Goal: Information Seeking & Learning: Learn about a topic

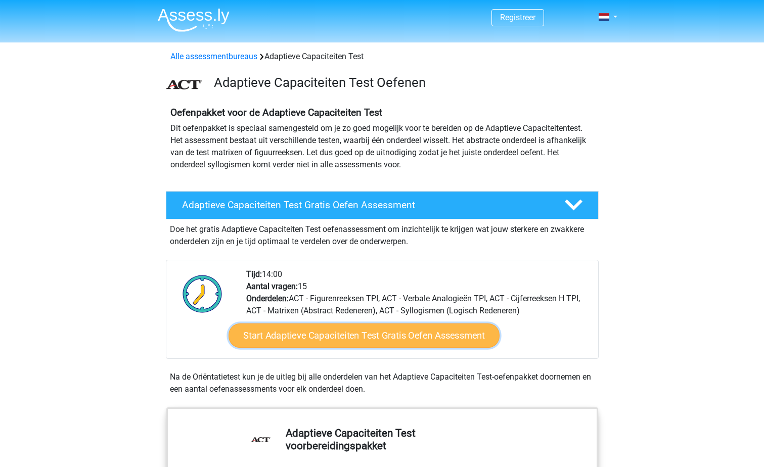
click at [428, 335] on link "Start Adaptieve Capaciteiten Test Gratis Oefen Assessment" at bounding box center [363, 335] width 271 height 24
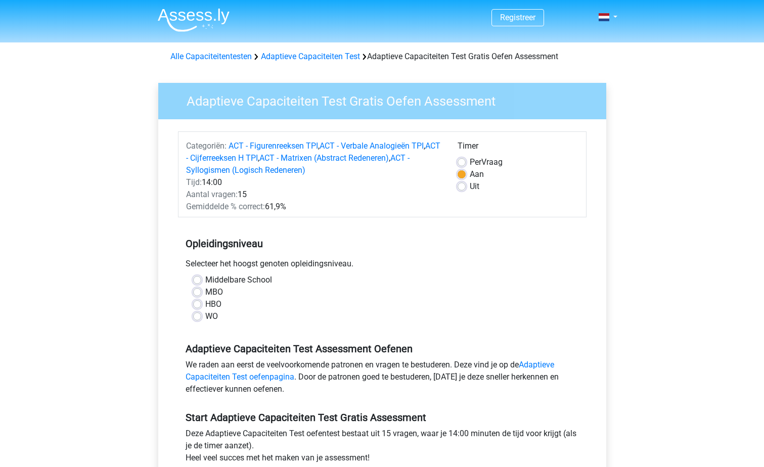
click at [205, 319] on label "WO" at bounding box center [211, 316] width 13 height 12
click at [196, 319] on input "WO" at bounding box center [197, 315] width 8 height 10
radio input "true"
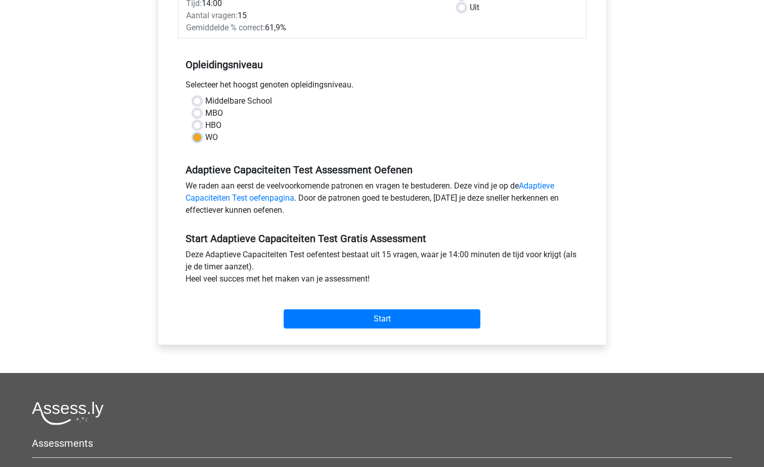
scroll to position [187, 0]
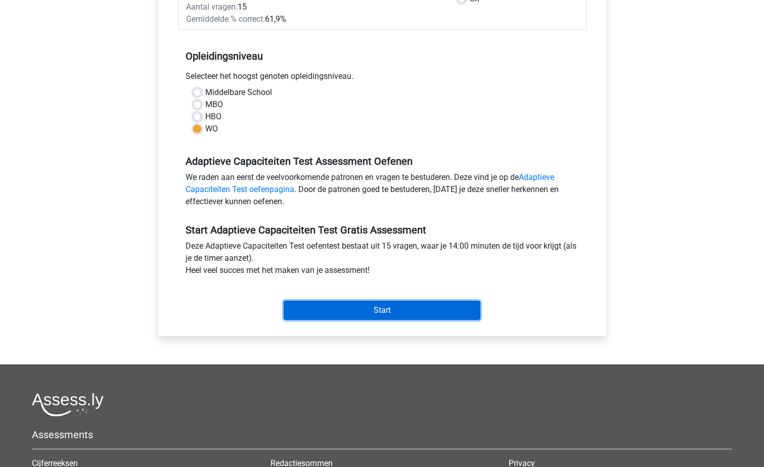
click at [393, 315] on input "Start" at bounding box center [381, 310] width 197 height 19
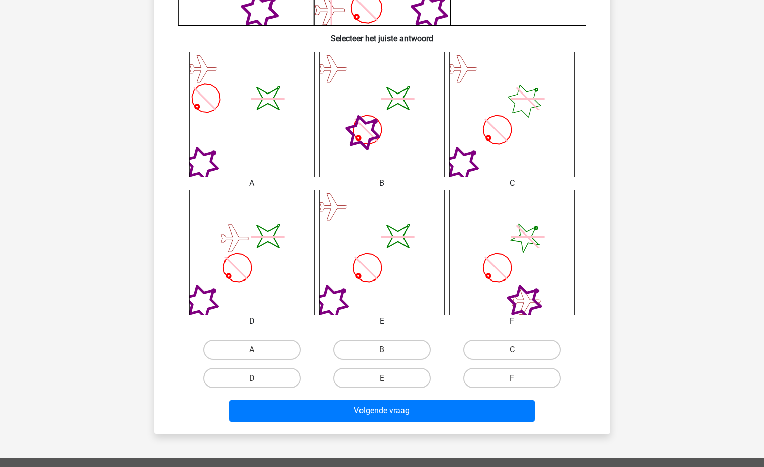
scroll to position [372, 0]
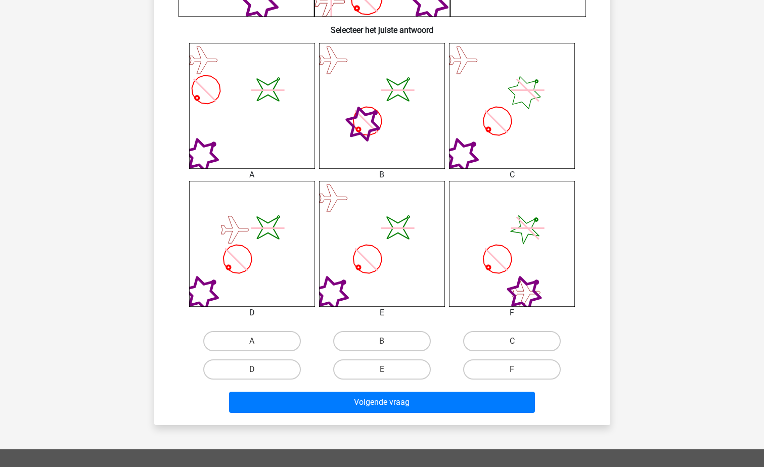
drag, startPoint x: 762, startPoint y: 280, endPoint x: 763, endPoint y: 259, distance: 21.2
click at [763, 259] on div "Registreer" at bounding box center [382, 172] width 764 height 1088
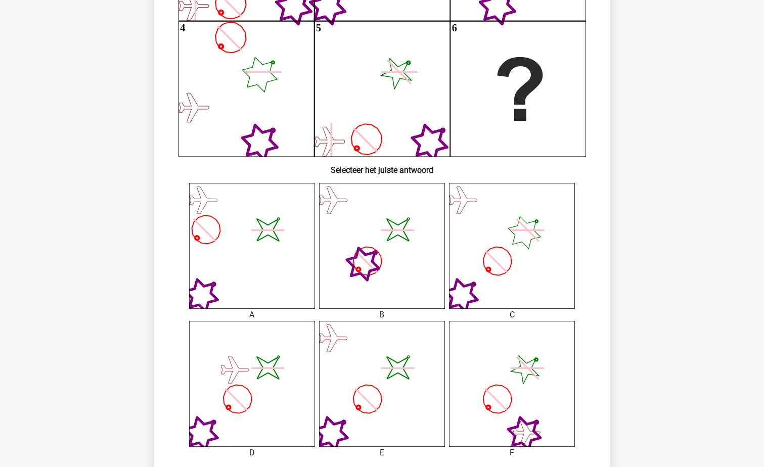
scroll to position [252, 0]
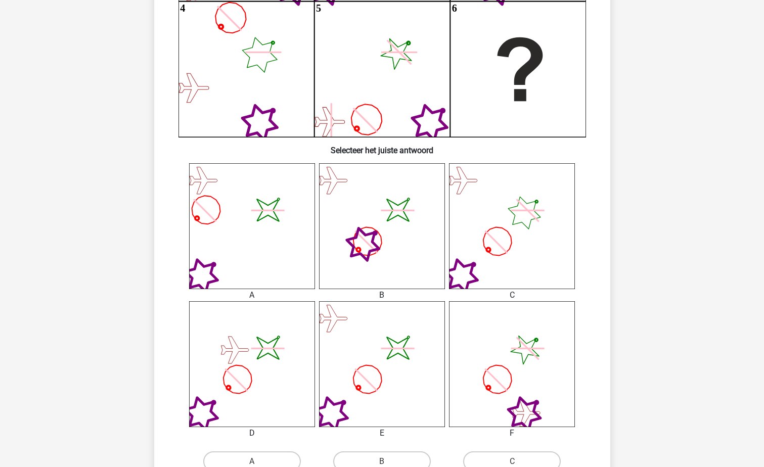
click at [253, 362] on icon "image/svg+xml" at bounding box center [252, 364] width 126 height 126
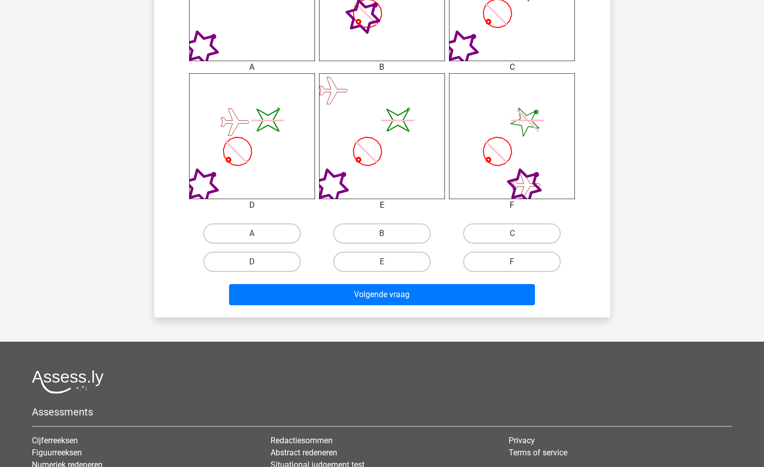
scroll to position [492, 0]
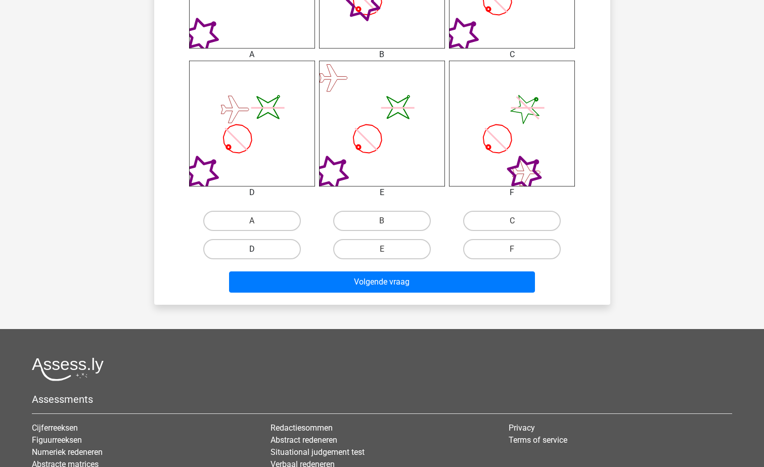
click at [258, 246] on label "D" at bounding box center [252, 249] width 98 height 20
click at [258, 249] on input "D" at bounding box center [255, 252] width 7 height 7
radio input "true"
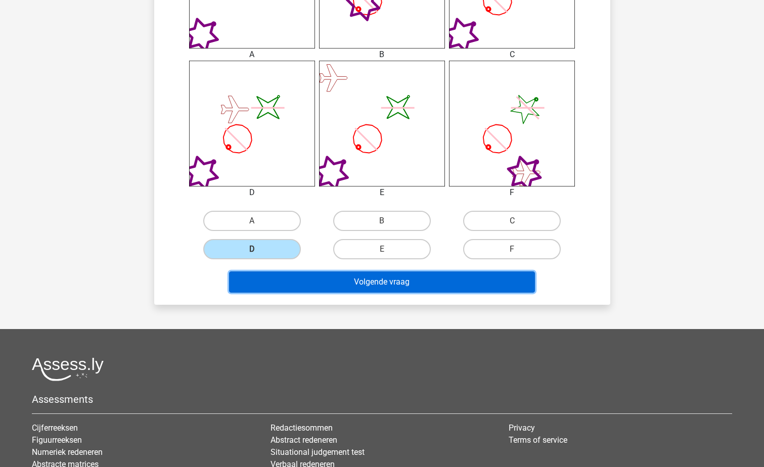
click at [297, 279] on button "Volgende vraag" at bounding box center [382, 281] width 306 height 21
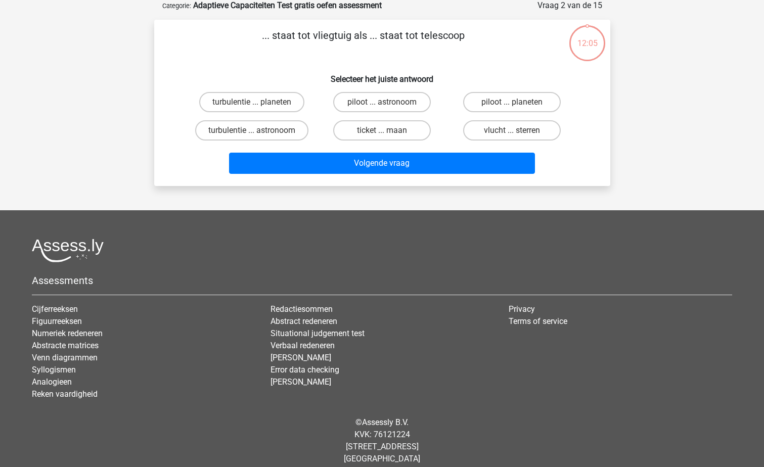
scroll to position [51, 0]
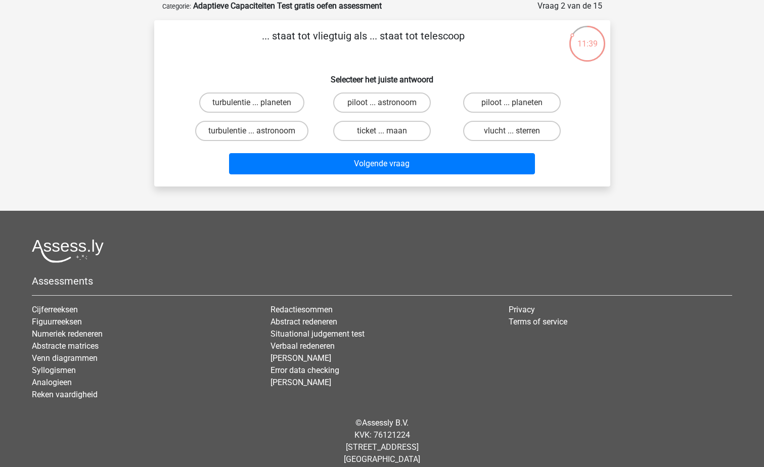
click at [384, 103] on input "piloot ... astronoom" at bounding box center [384, 106] width 7 height 7
radio input "true"
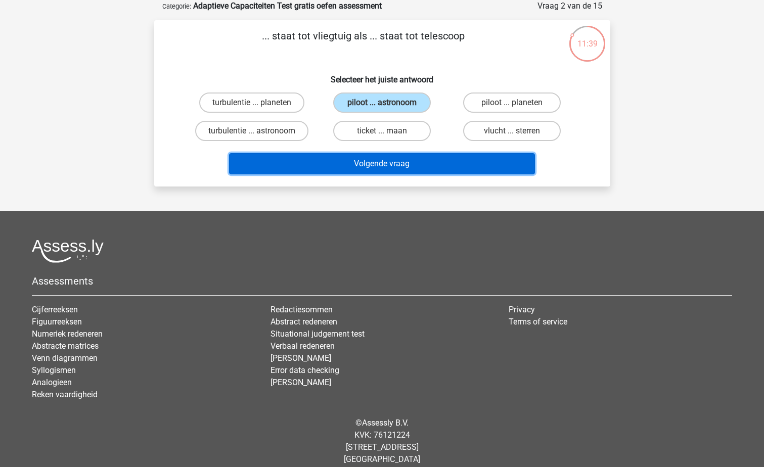
click at [386, 162] on button "Volgende vraag" at bounding box center [382, 163] width 306 height 21
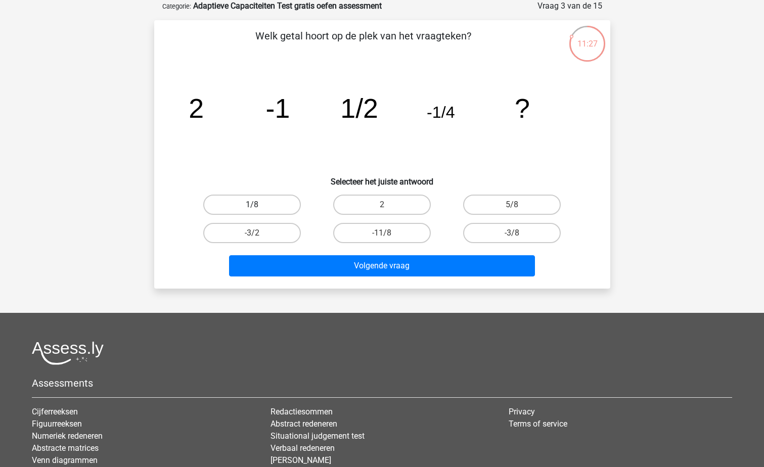
click at [280, 205] on label "1/8" at bounding box center [252, 205] width 98 height 20
click at [258, 205] on input "1/8" at bounding box center [255, 208] width 7 height 7
radio input "true"
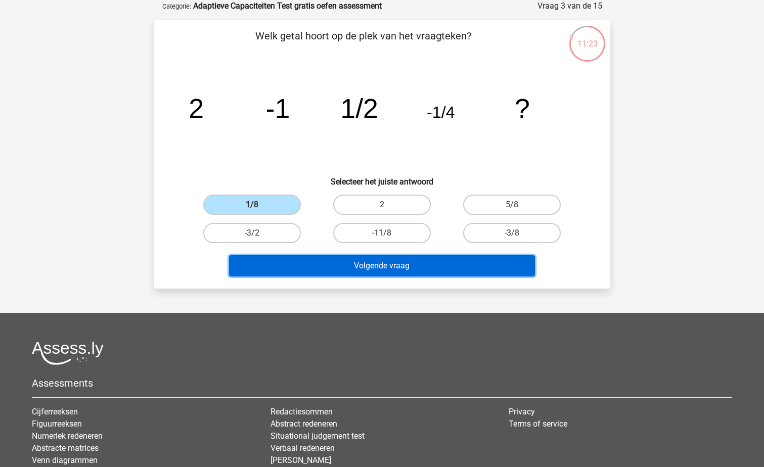
click at [363, 264] on button "Volgende vraag" at bounding box center [382, 265] width 306 height 21
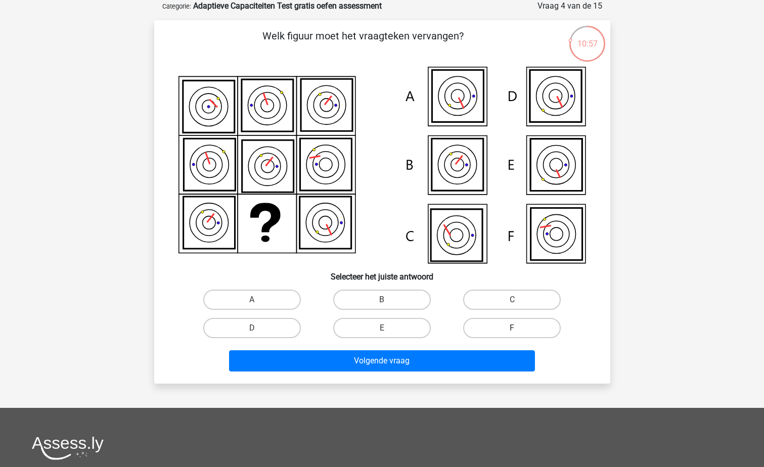
click at [508, 330] on label "F" at bounding box center [512, 328] width 98 height 20
click at [512, 330] on input "F" at bounding box center [515, 331] width 7 height 7
radio input "true"
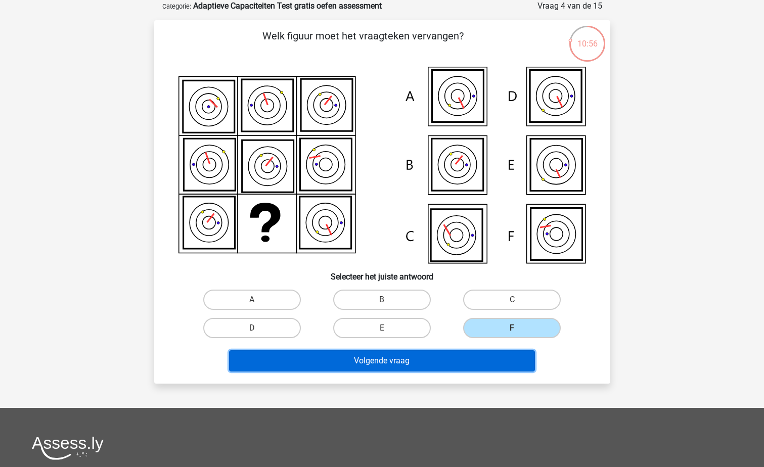
click at [500, 354] on button "Volgende vraag" at bounding box center [382, 360] width 306 height 21
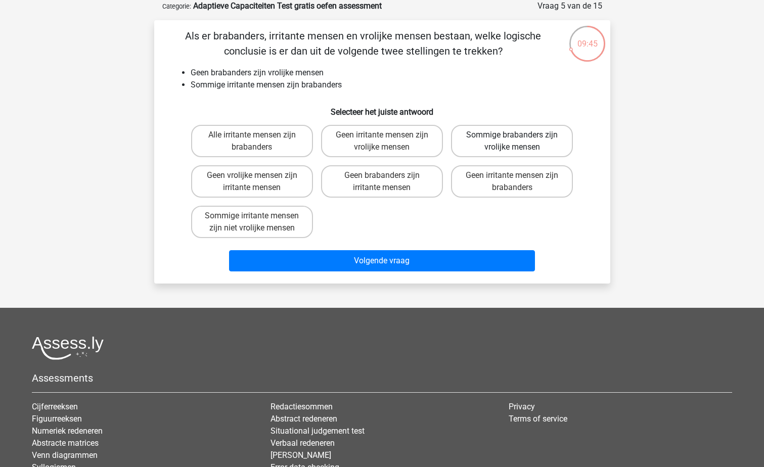
click at [509, 141] on label "Sommige brabanders zijn vrolijke mensen" at bounding box center [512, 141] width 122 height 32
click at [512, 141] on input "Sommige brabanders zijn vrolijke mensen" at bounding box center [515, 138] width 7 height 7
radio input "true"
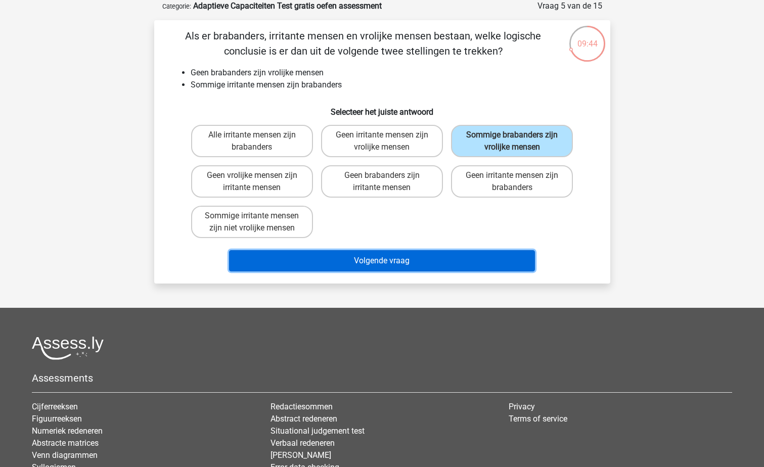
click at [467, 265] on button "Volgende vraag" at bounding box center [382, 260] width 306 height 21
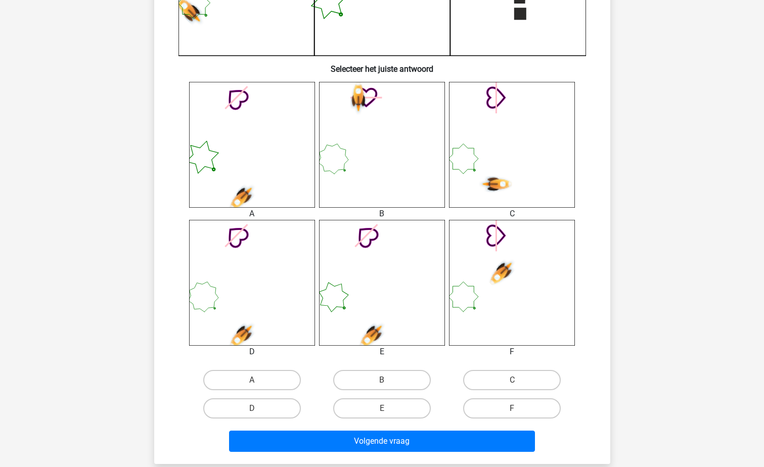
scroll to position [322, 0]
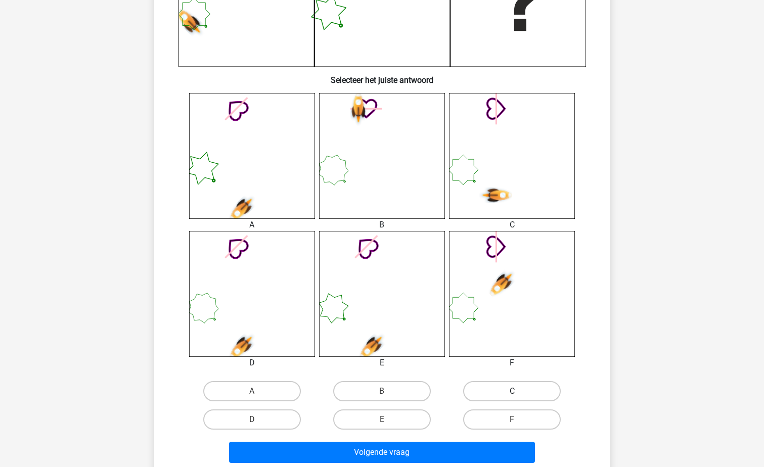
click at [517, 391] on label "C" at bounding box center [512, 391] width 98 height 20
click at [517, 391] on input "C" at bounding box center [515, 394] width 7 height 7
radio input "true"
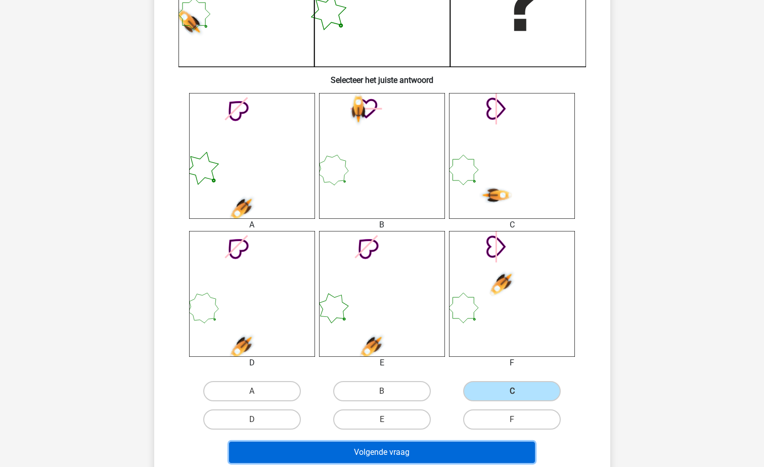
click at [450, 445] on button "Volgende vraag" at bounding box center [382, 452] width 306 height 21
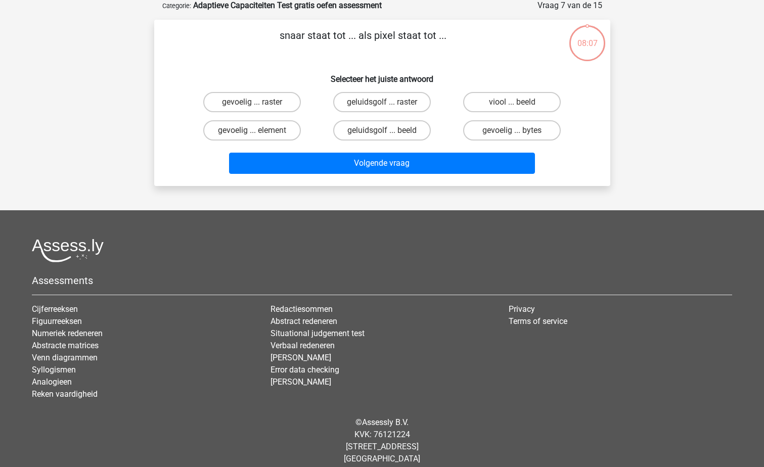
scroll to position [51, 0]
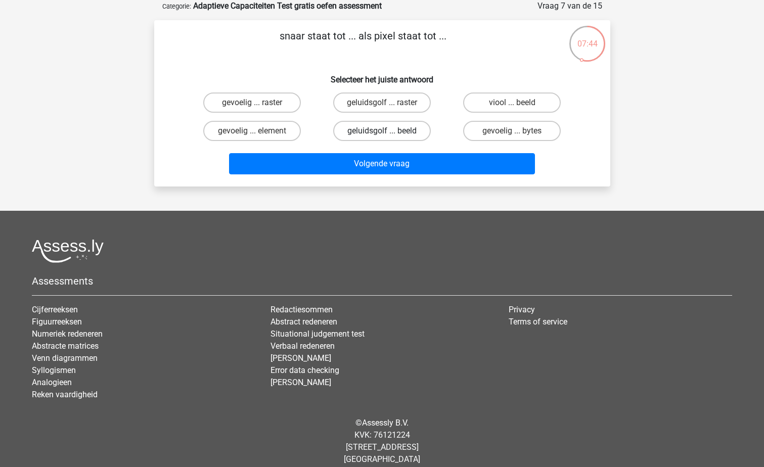
click at [407, 127] on label "geluidsgolf ... beeld" at bounding box center [382, 131] width 98 height 20
click at [388, 131] on input "geluidsgolf ... beeld" at bounding box center [384, 134] width 7 height 7
radio input "true"
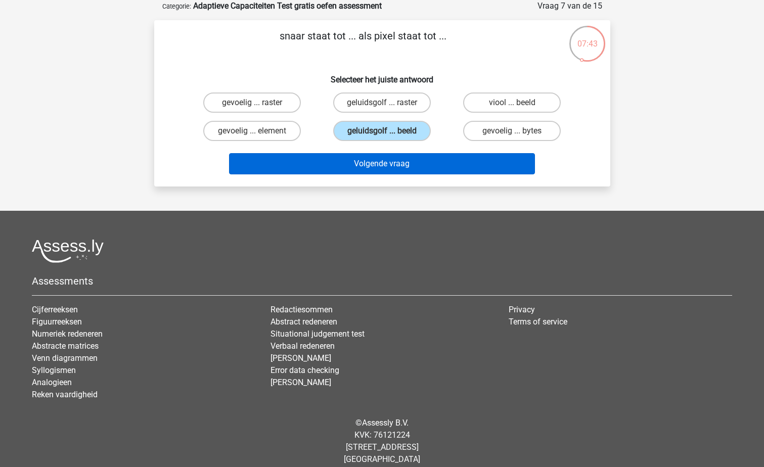
click at [414, 153] on div "Volgende vraag" at bounding box center [381, 161] width 423 height 33
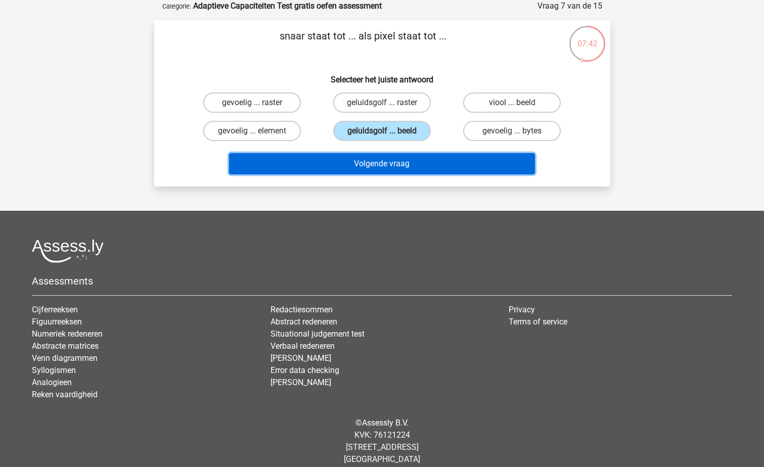
click at [414, 160] on button "Volgende vraag" at bounding box center [382, 163] width 306 height 21
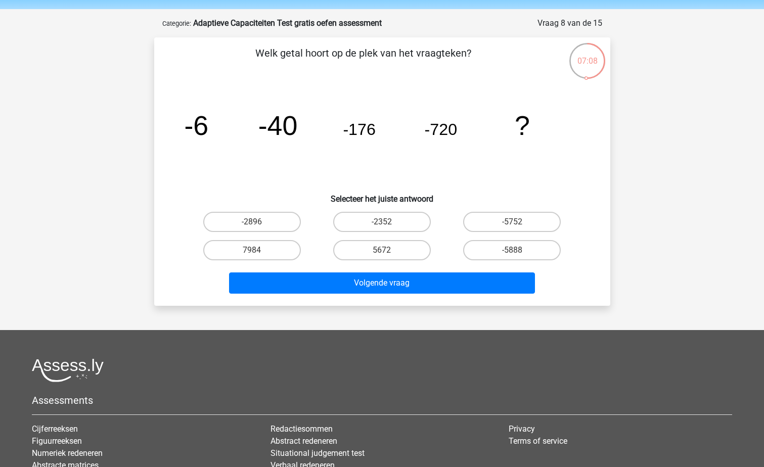
scroll to position [35, 0]
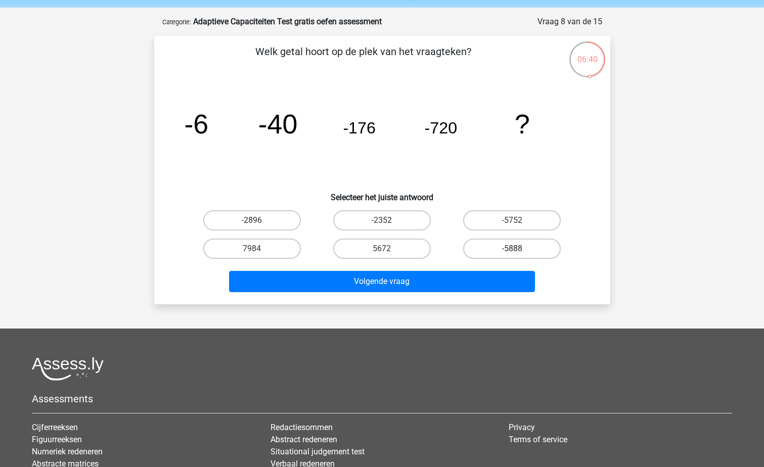
click at [486, 244] on label "-5888" at bounding box center [512, 248] width 98 height 20
click at [512, 249] on input "-5888" at bounding box center [515, 252] width 7 height 7
radio input "true"
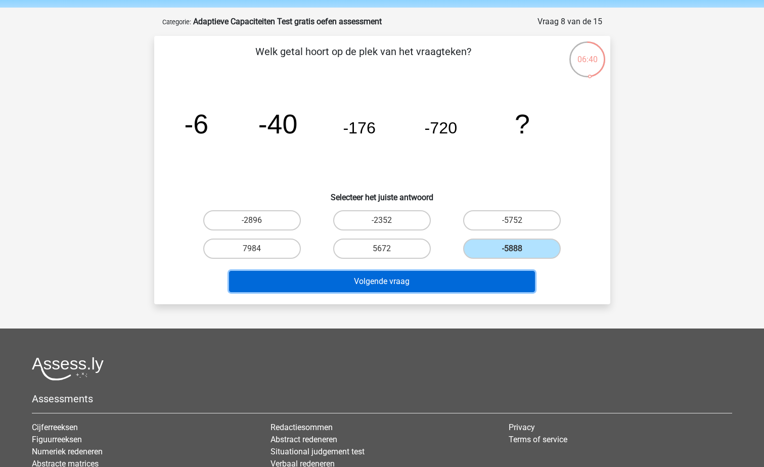
click at [474, 279] on button "Volgende vraag" at bounding box center [382, 281] width 306 height 21
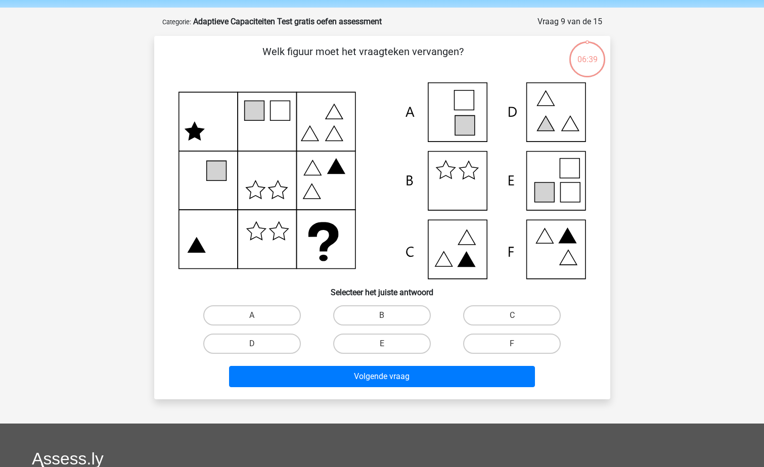
scroll to position [51, 0]
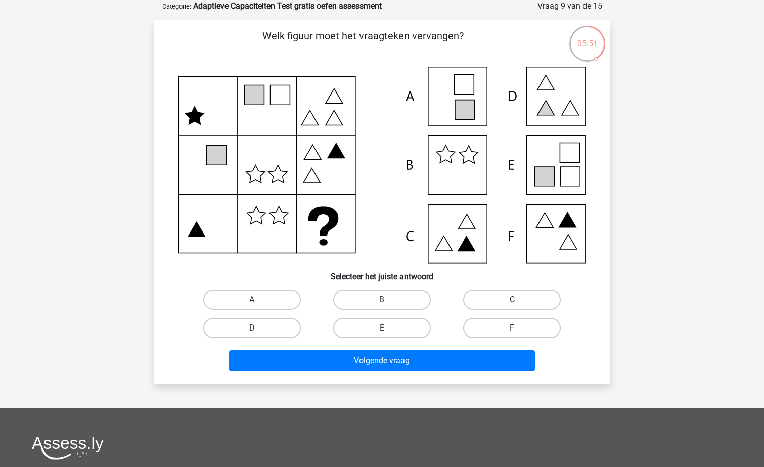
click at [473, 297] on label "C" at bounding box center [512, 300] width 98 height 20
click at [512, 300] on input "C" at bounding box center [515, 303] width 7 height 7
radio input "true"
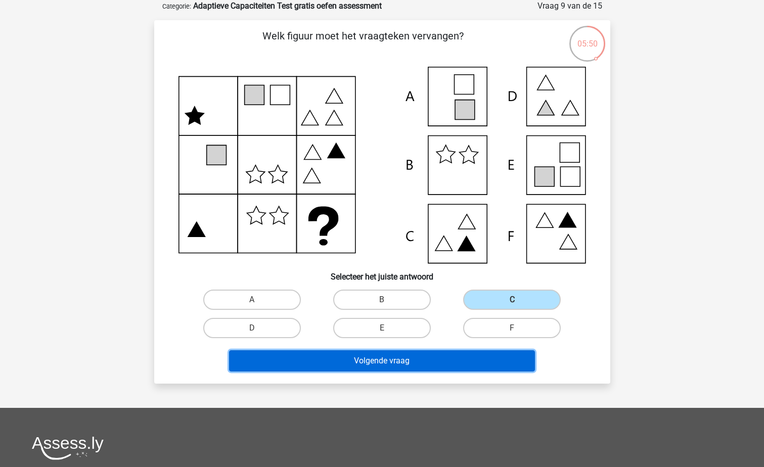
click at [480, 353] on button "Volgende vraag" at bounding box center [382, 360] width 306 height 21
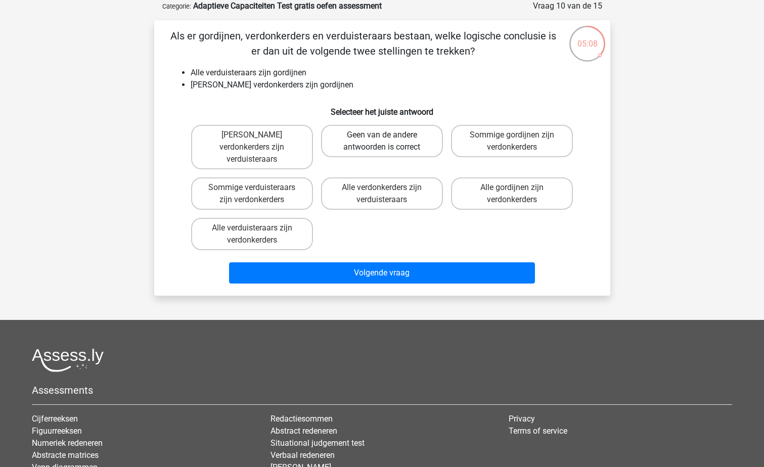
click at [365, 132] on label "Geen van de andere antwoorden is correct" at bounding box center [382, 141] width 122 height 32
click at [381, 135] on input "Geen van de andere antwoorden is correct" at bounding box center [384, 138] width 7 height 7
radio input "true"
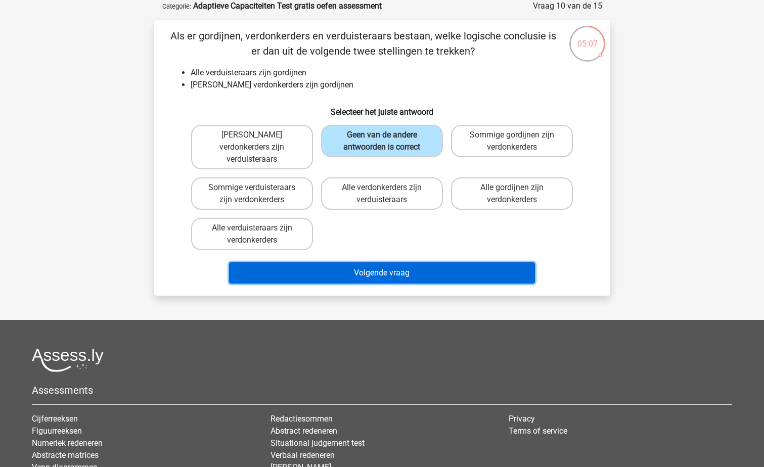
click at [377, 263] on button "Volgende vraag" at bounding box center [382, 272] width 306 height 21
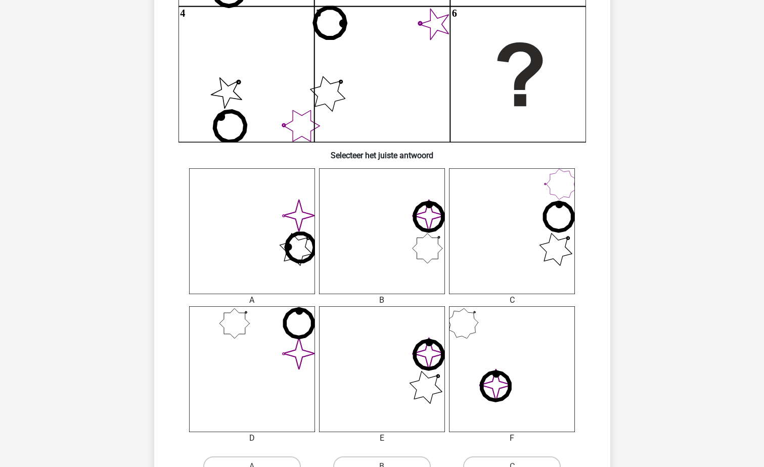
scroll to position [261, 0]
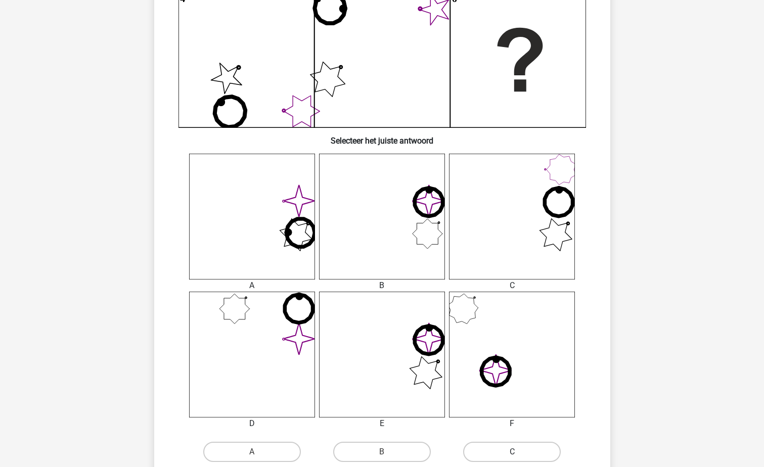
click at [495, 457] on label "C" at bounding box center [512, 452] width 98 height 20
click at [512, 457] on input "C" at bounding box center [515, 455] width 7 height 7
radio input "true"
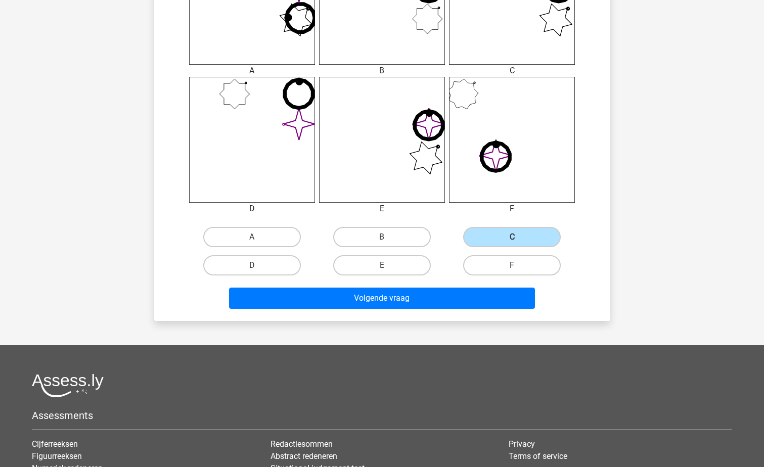
scroll to position [494, 0]
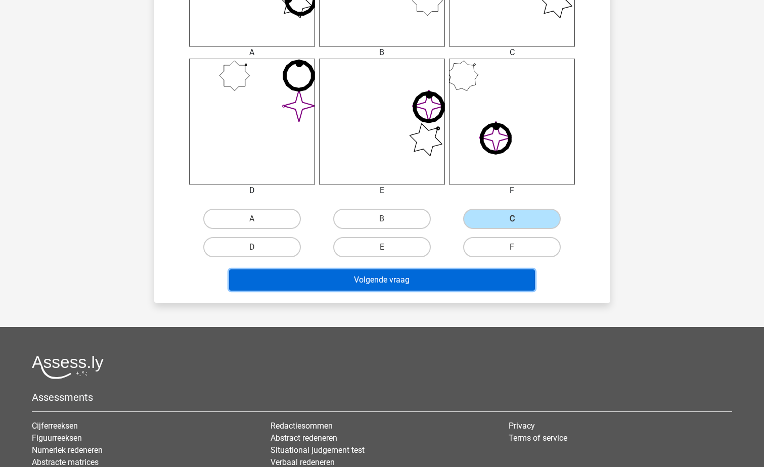
click at [416, 280] on button "Volgende vraag" at bounding box center [382, 279] width 306 height 21
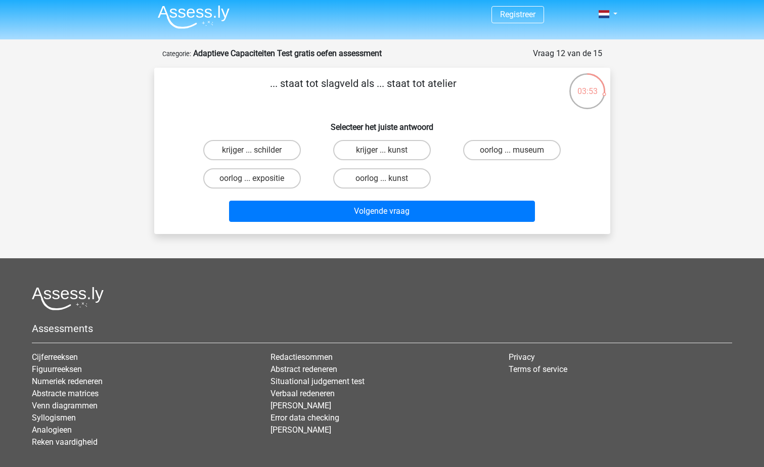
scroll to position [0, 0]
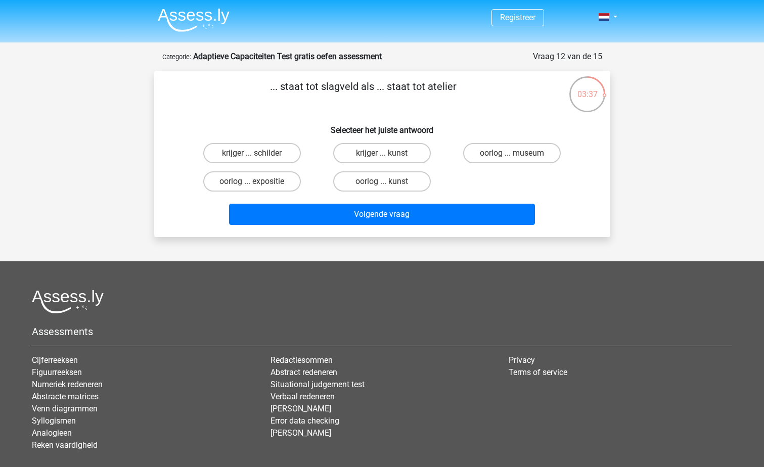
click at [253, 154] on input "krijger ... schilder" at bounding box center [255, 156] width 7 height 7
radio input "true"
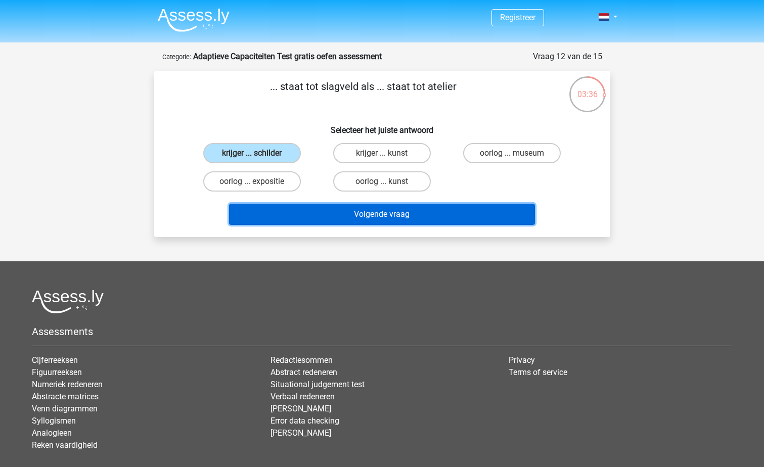
click at [313, 209] on button "Volgende vraag" at bounding box center [382, 214] width 306 height 21
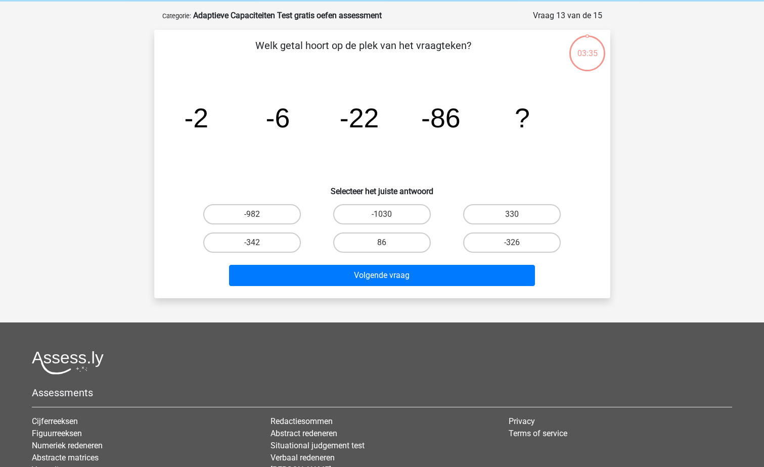
scroll to position [51, 0]
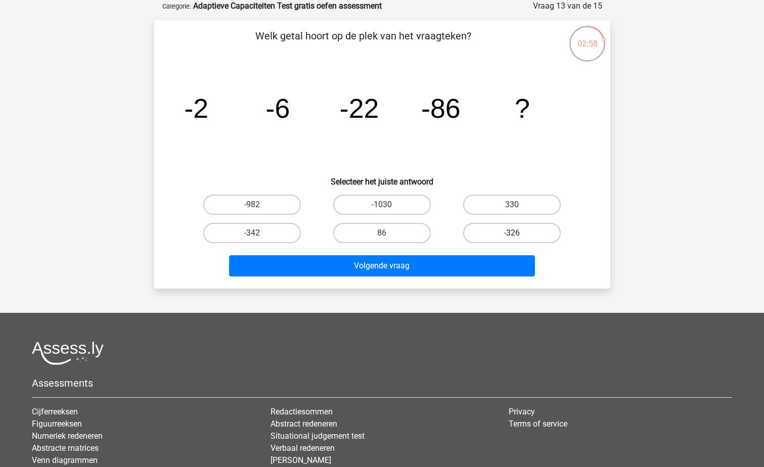
click at [494, 233] on label "-326" at bounding box center [512, 233] width 98 height 20
click at [512, 233] on input "-326" at bounding box center [515, 236] width 7 height 7
radio input "true"
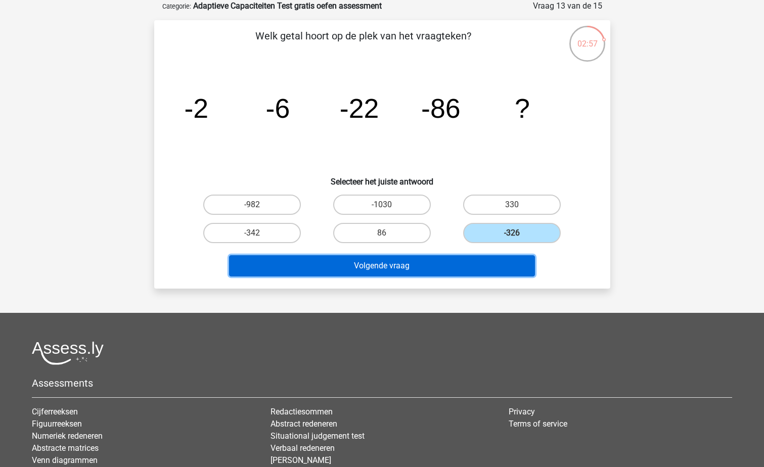
click at [495, 268] on button "Volgende vraag" at bounding box center [382, 265] width 306 height 21
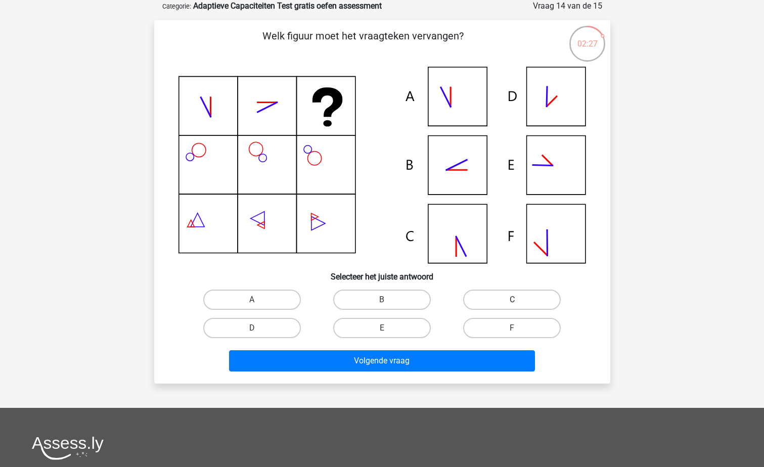
click at [507, 298] on label "C" at bounding box center [512, 300] width 98 height 20
click at [512, 300] on input "C" at bounding box center [515, 303] width 7 height 7
radio input "true"
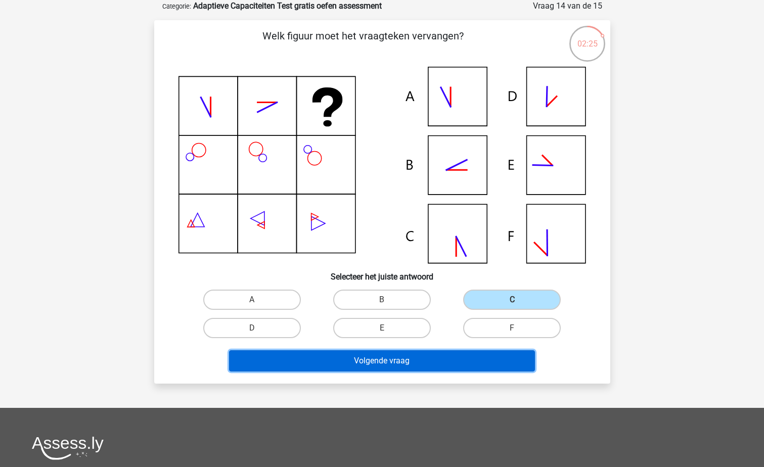
click at [493, 363] on button "Volgende vraag" at bounding box center [382, 360] width 306 height 21
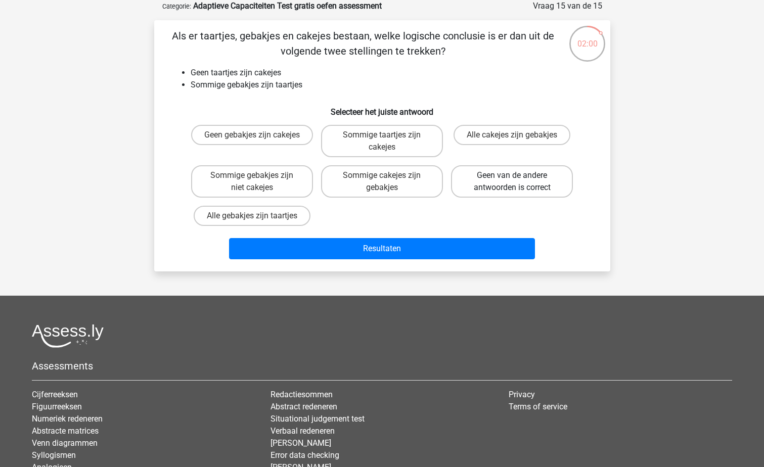
click at [496, 183] on label "Geen van de andere antwoorden is correct" at bounding box center [512, 181] width 122 height 32
click at [512, 182] on input "Geen van de andere antwoorden is correct" at bounding box center [515, 178] width 7 height 7
radio input "true"
click at [485, 235] on div "Resultaten" at bounding box center [381, 246] width 423 height 33
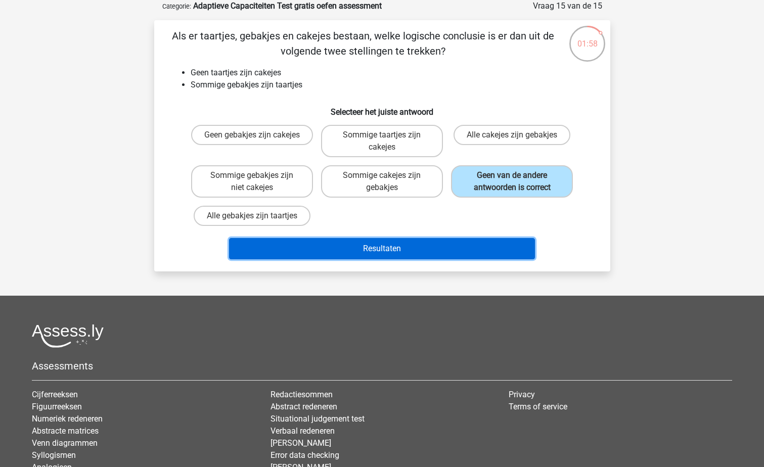
click at [440, 251] on button "Resultaten" at bounding box center [382, 248] width 306 height 21
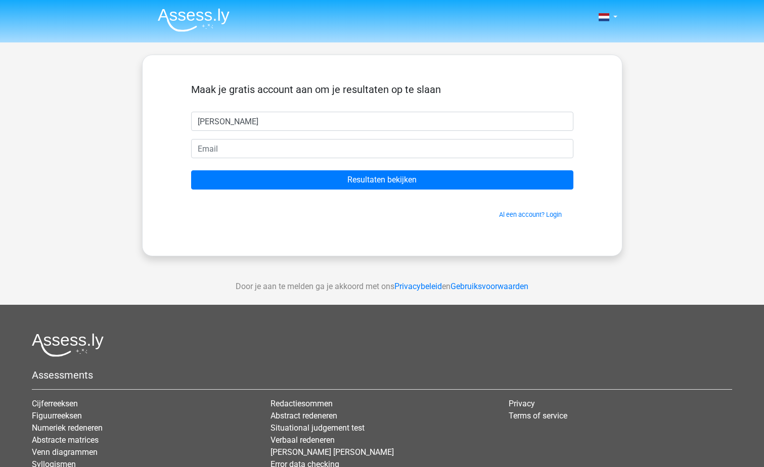
type input "[PERSON_NAME]"
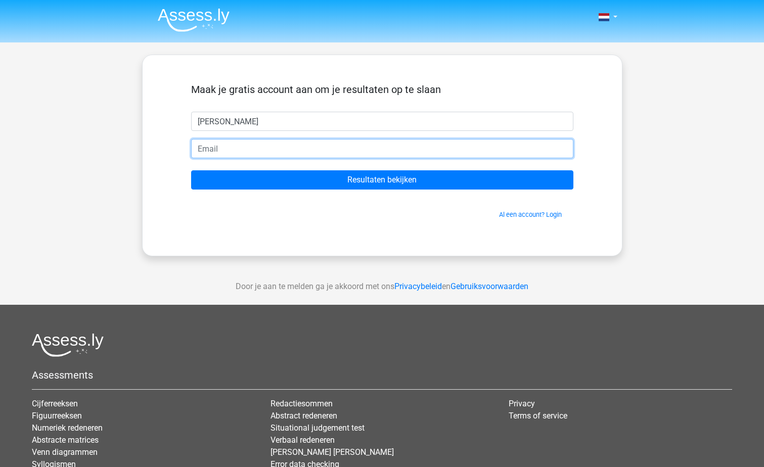
click at [303, 153] on input "email" at bounding box center [382, 148] width 382 height 19
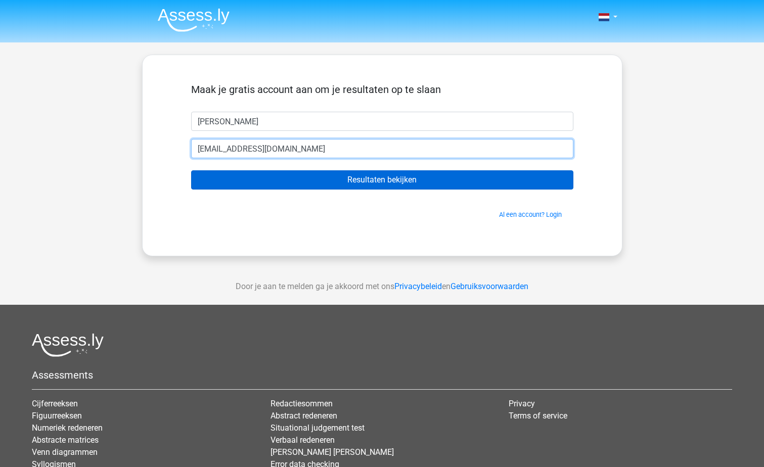
type input "nehwzwart@gmail.com"
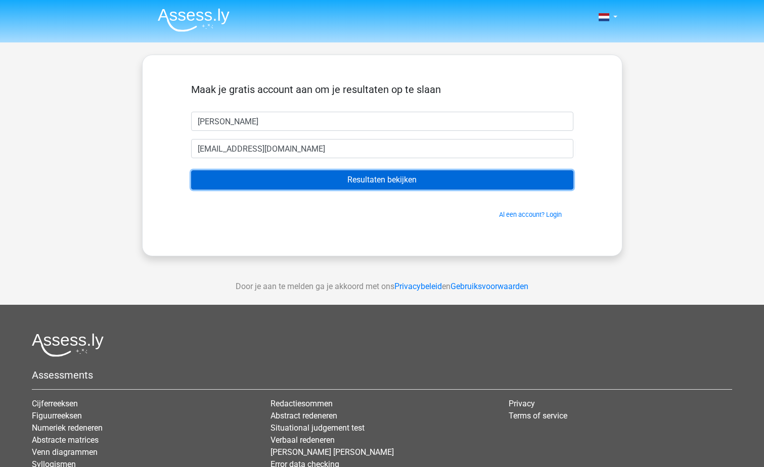
click at [387, 182] on input "Resultaten bekijken" at bounding box center [382, 179] width 382 height 19
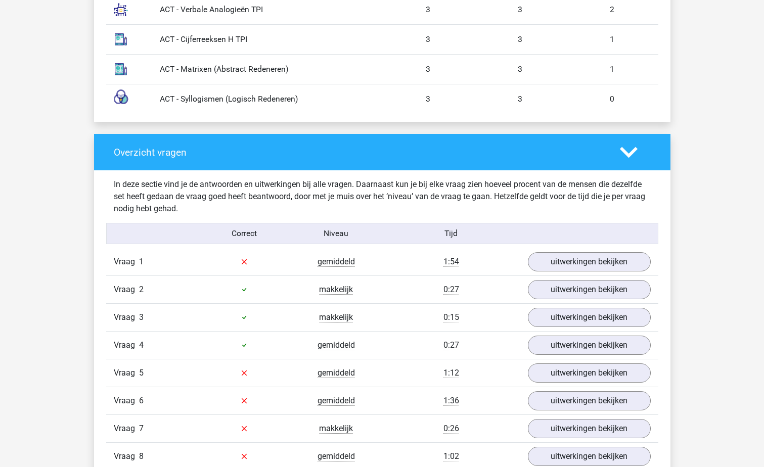
scroll to position [963, 0]
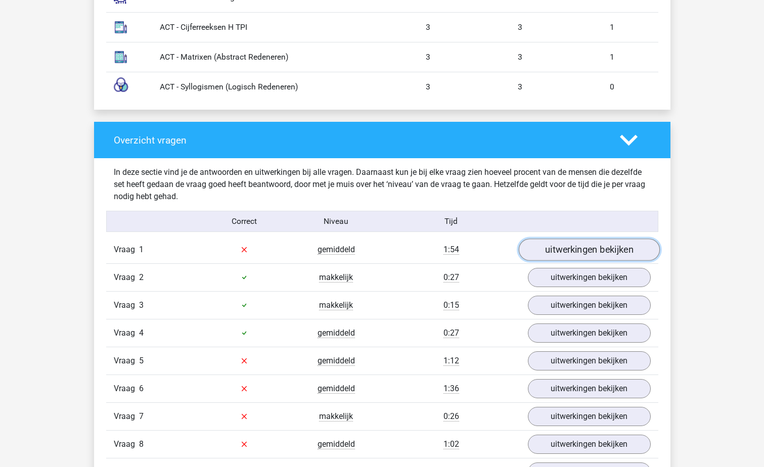
click at [604, 245] on link "uitwerkingen bekijken" at bounding box center [588, 249] width 141 height 22
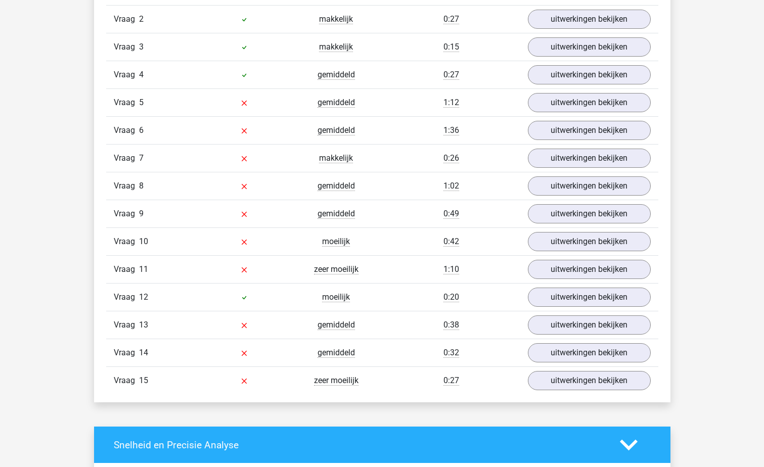
scroll to position [2215, 0]
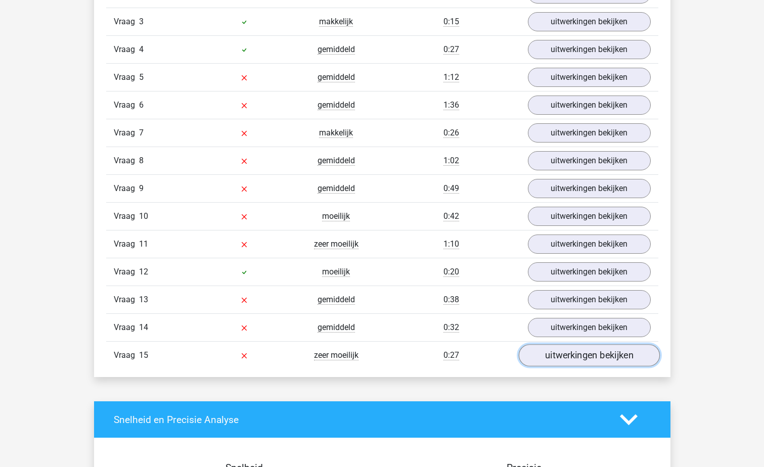
click at [601, 355] on link "uitwerkingen bekijken" at bounding box center [588, 356] width 141 height 22
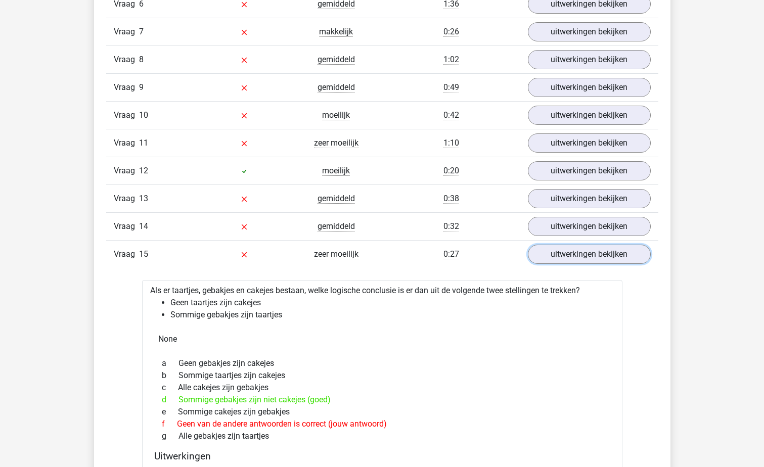
scroll to position [2259, 0]
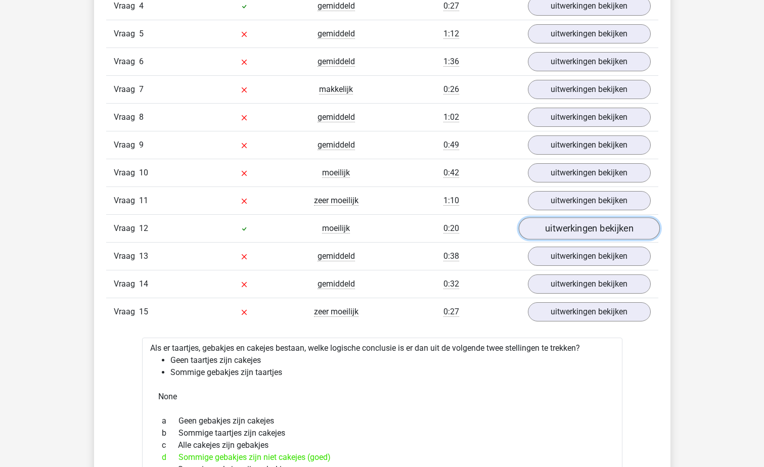
click at [608, 230] on link "uitwerkingen bekijken" at bounding box center [588, 229] width 141 height 22
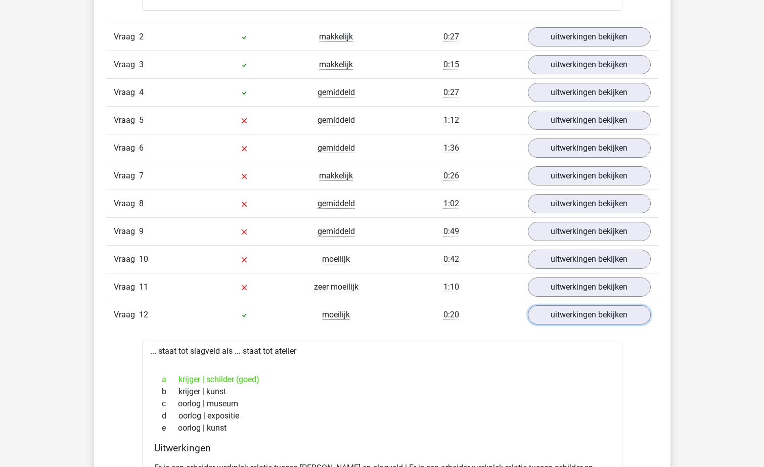
scroll to position [2198, 0]
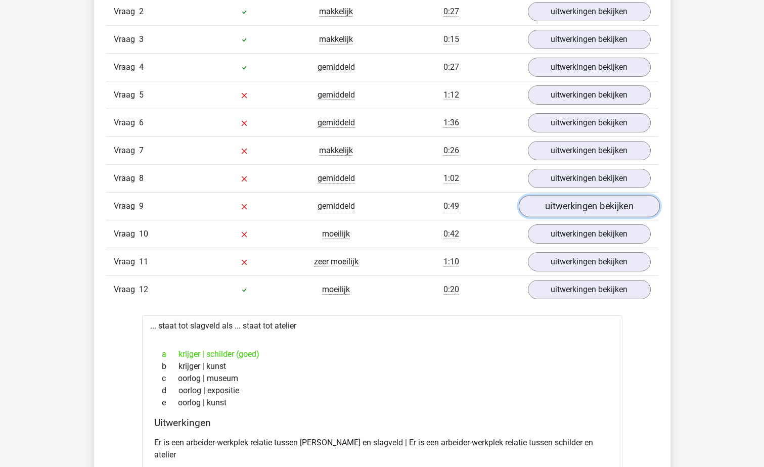
click at [570, 213] on link "uitwerkingen bekijken" at bounding box center [588, 207] width 141 height 22
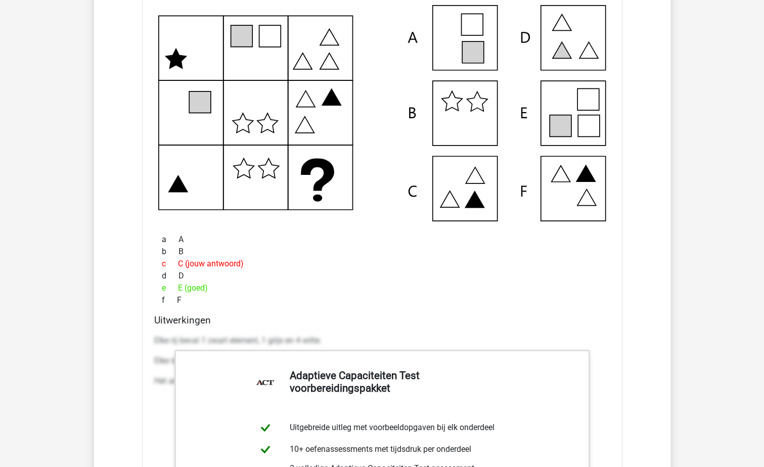
scroll to position [2410, 0]
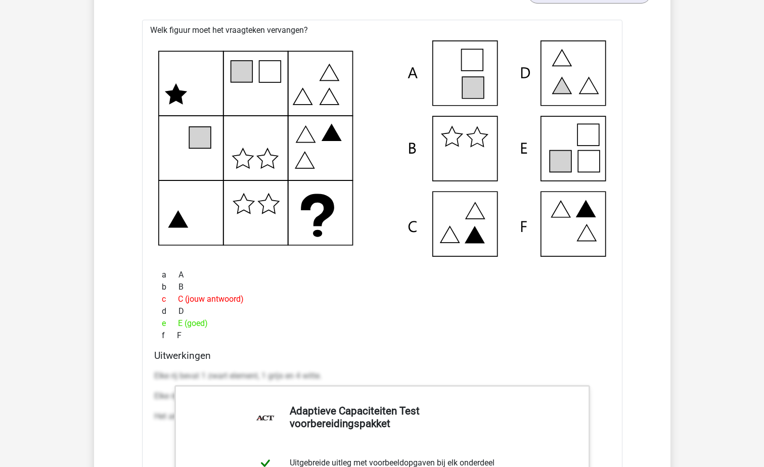
click at [571, 305] on div "c C (jouw antwoord)" at bounding box center [382, 299] width 456 height 12
click at [411, 275] on div "a A" at bounding box center [382, 275] width 456 height 12
click at [455, 302] on div "c C (jouw antwoord)" at bounding box center [382, 299] width 456 height 12
click at [453, 302] on div "c C (jouw antwoord)" at bounding box center [382, 299] width 456 height 12
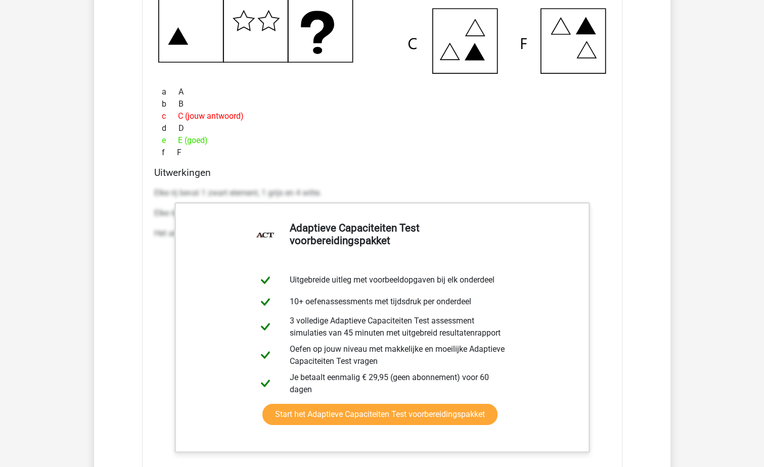
scroll to position [2781, 0]
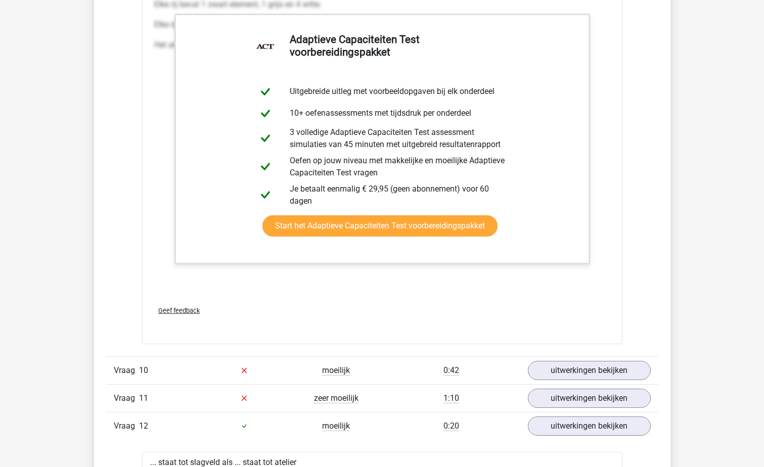
click at [176, 310] on span "Geef feedback" at bounding box center [178, 311] width 41 height 8
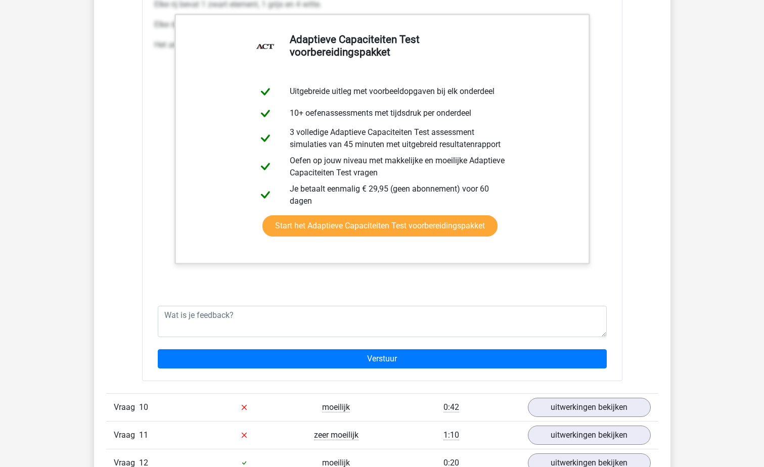
click at [369, 276] on div "Elke rij bevat 1 zwart element, 1 grijs en 4 witte. Elke rij bevat een vak met …" at bounding box center [382, 145] width 456 height 303
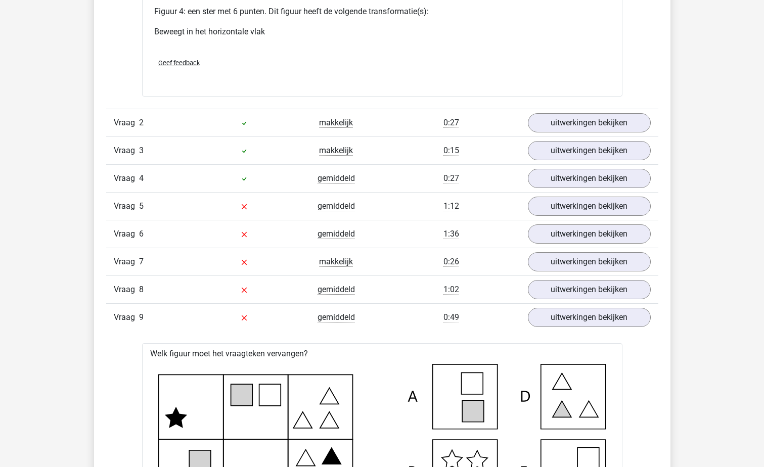
scroll to position [2039, 0]
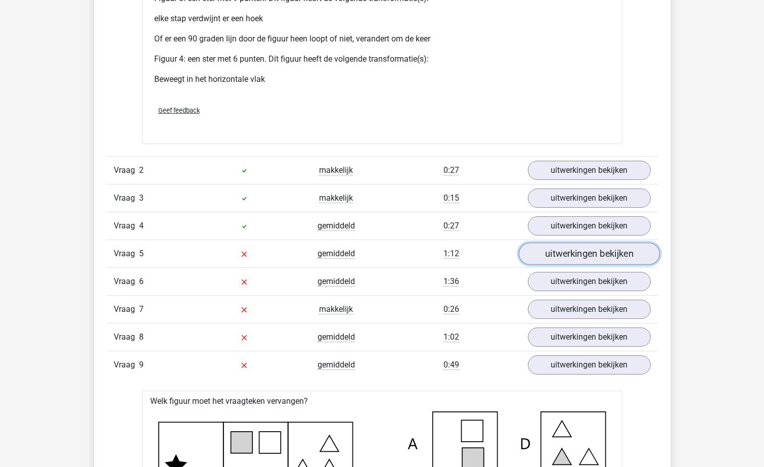
click at [618, 256] on link "uitwerkingen bekijken" at bounding box center [588, 254] width 141 height 22
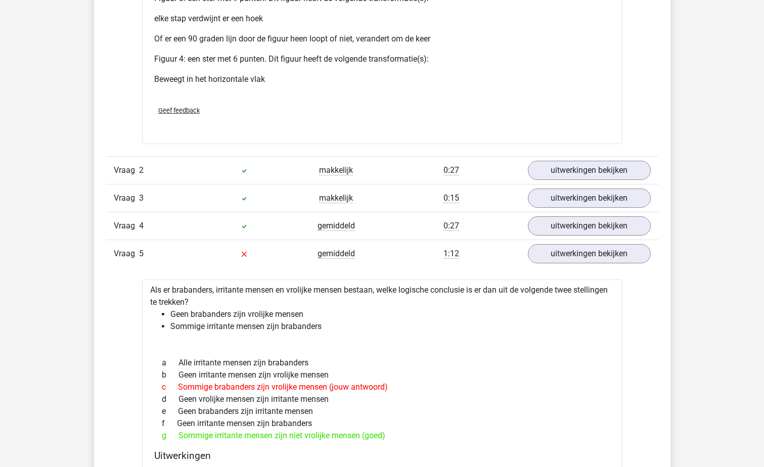
click at [573, 330] on li "Sommige irritante mensen zijn brabanders" at bounding box center [392, 326] width 444 height 12
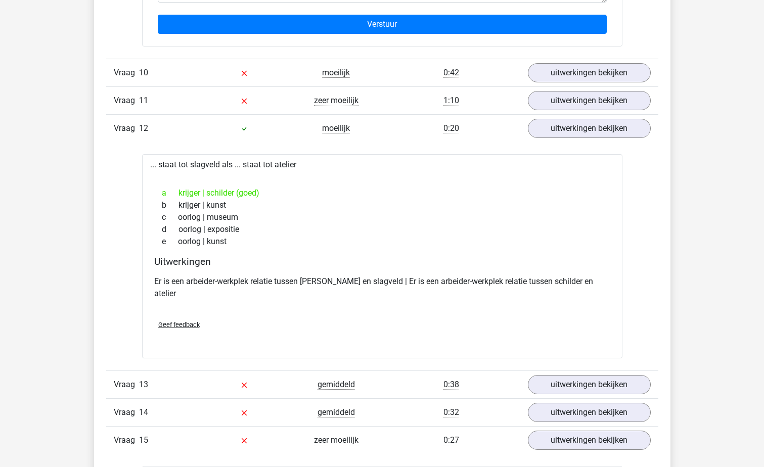
scroll to position [3682, 0]
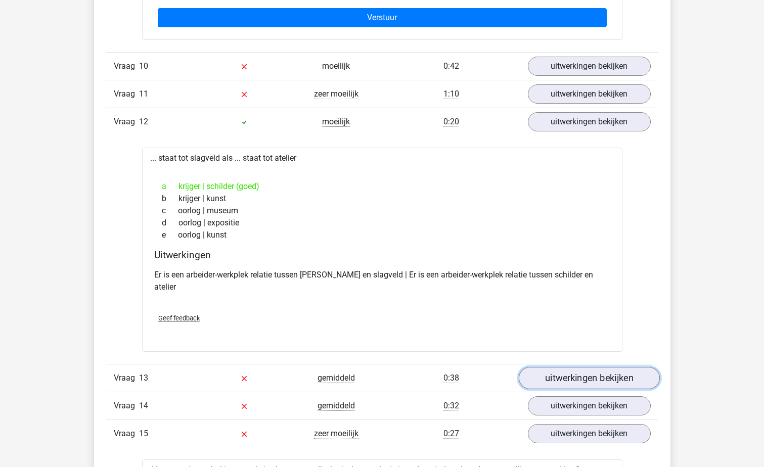
click at [595, 367] on link "uitwerkingen bekijken" at bounding box center [588, 378] width 141 height 22
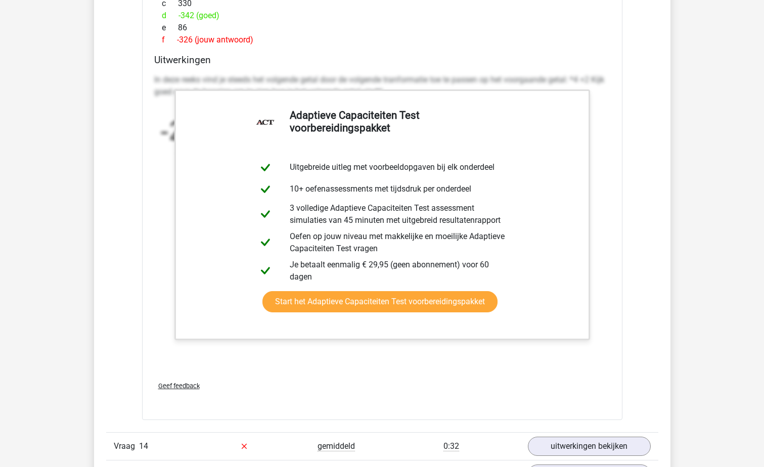
scroll to position [4439, 0]
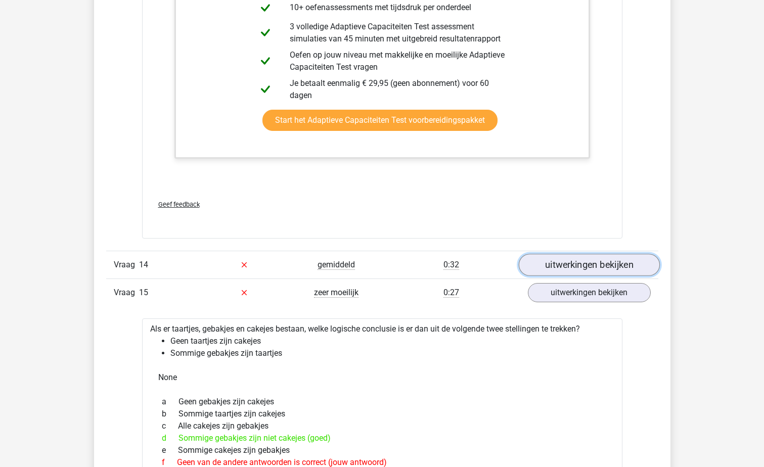
click at [593, 254] on link "uitwerkingen bekijken" at bounding box center [588, 265] width 141 height 22
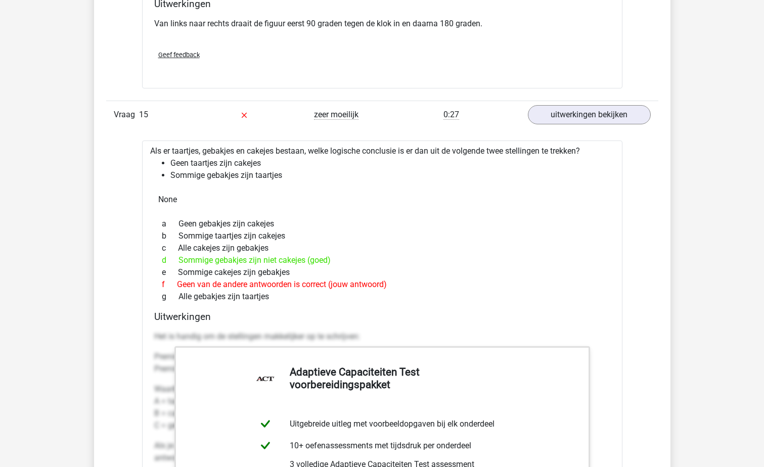
scroll to position [5069, 0]
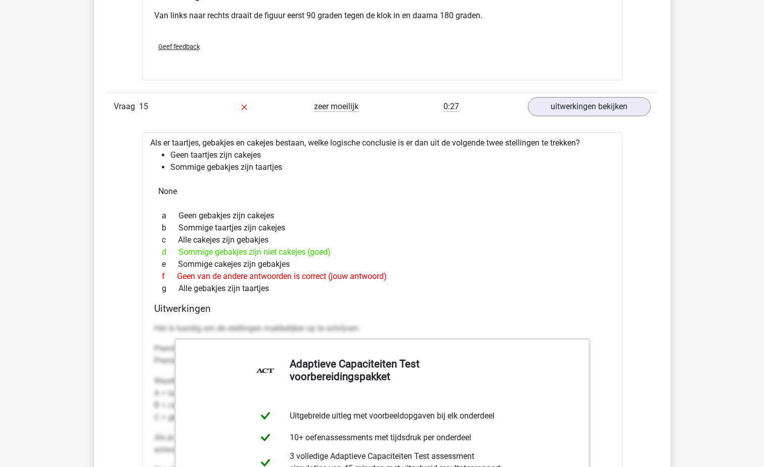
click at [385, 246] on div "d Sommige gebakjes zijn niet cakejes (goed)" at bounding box center [382, 252] width 456 height 12
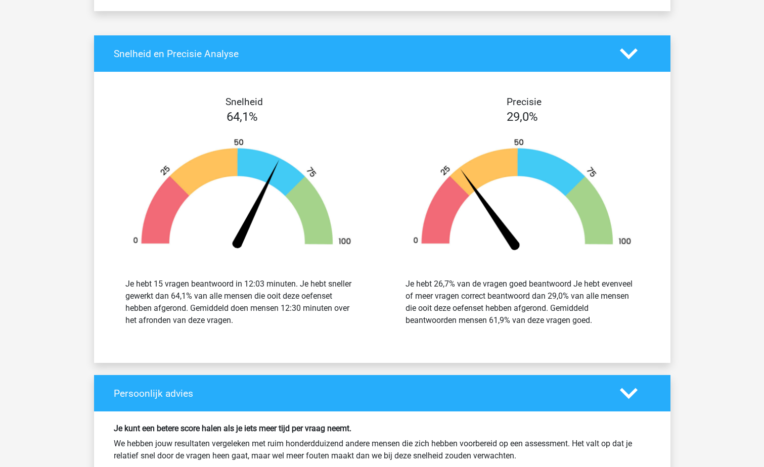
scroll to position [5769, 0]
